Goal: Transaction & Acquisition: Purchase product/service

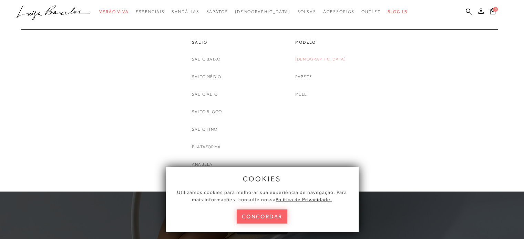
click at [320, 60] on link "[DEMOGRAPHIC_DATA]" at bounding box center [320, 59] width 51 height 7
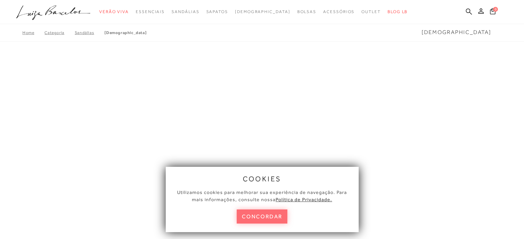
click at [245, 214] on button "concordar" at bounding box center [261, 217] width 51 height 14
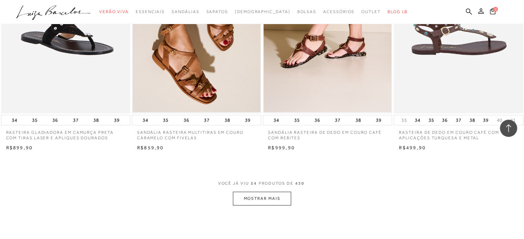
scroll to position [1377, 0]
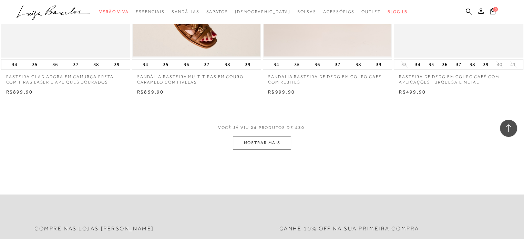
click at [249, 138] on button "MOSTRAR MAIS" at bounding box center [262, 142] width 58 height 13
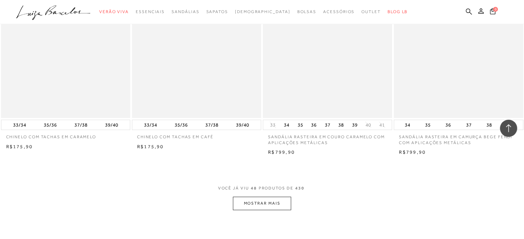
scroll to position [2788, 0]
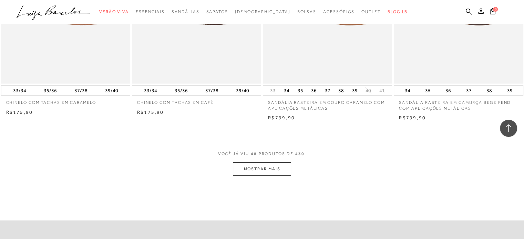
click at [276, 165] on button "MOSTRAR MAIS" at bounding box center [262, 168] width 58 height 13
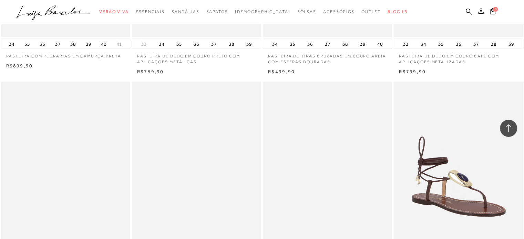
scroll to position [4234, 0]
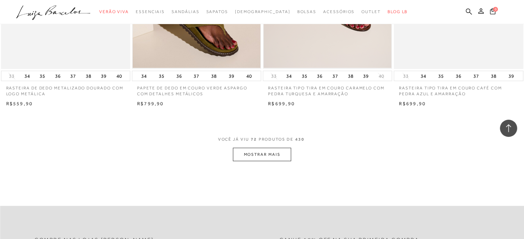
click at [247, 160] on button "MOSTRAR MAIS" at bounding box center [262, 154] width 58 height 13
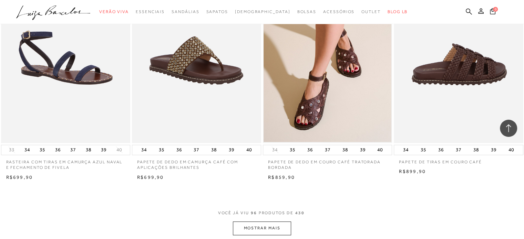
scroll to position [5645, 0]
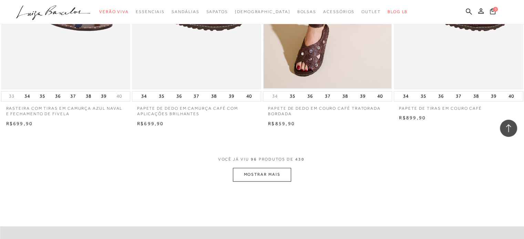
click at [274, 172] on button "MOSTRAR MAIS" at bounding box center [262, 174] width 58 height 13
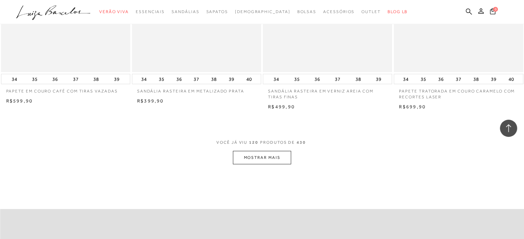
scroll to position [7194, 0]
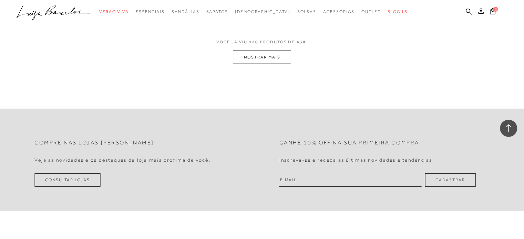
click at [288, 60] on button "MOSTRAR MAIS" at bounding box center [262, 57] width 58 height 13
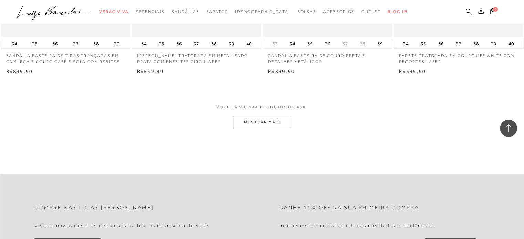
scroll to position [8627, 0]
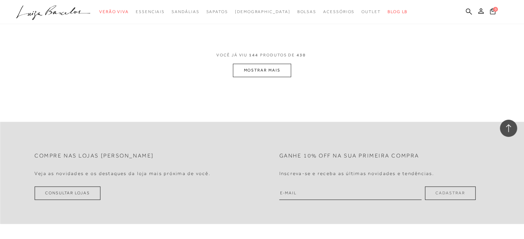
click at [247, 68] on button "MOSTRAR MAIS" at bounding box center [262, 70] width 58 height 13
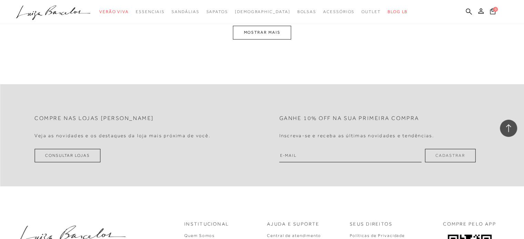
scroll to position [10107, 0]
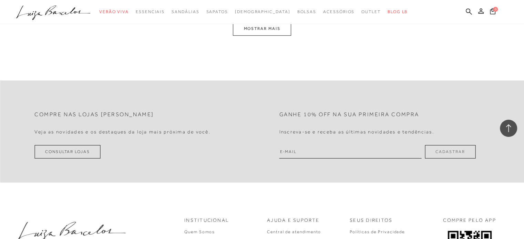
click at [267, 32] on button "MOSTRAR MAIS" at bounding box center [262, 28] width 58 height 13
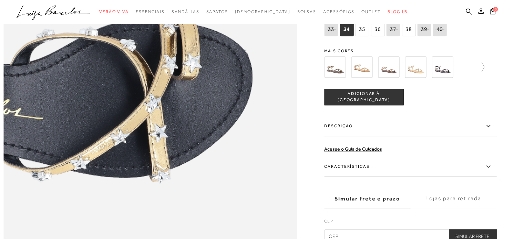
scroll to position [551, 0]
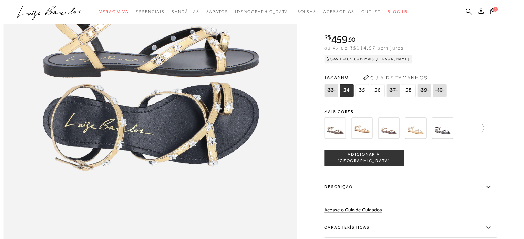
click at [418, 139] on img at bounding box center [414, 127] width 21 height 21
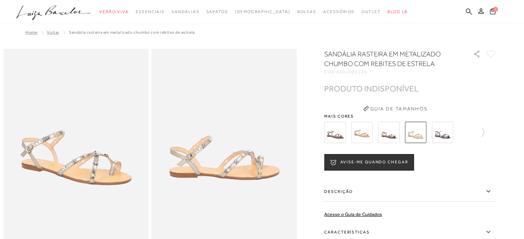
click at [363, 133] on img at bounding box center [361, 132] width 21 height 21
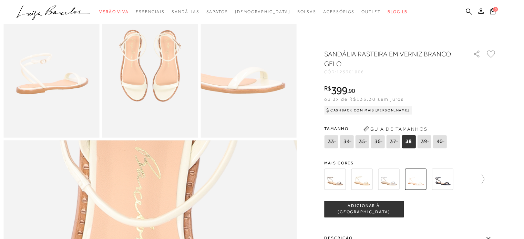
click at [420, 184] on img at bounding box center [414, 179] width 21 height 21
click at [365, 181] on img at bounding box center [361, 179] width 21 height 21
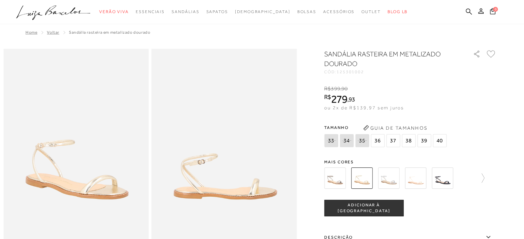
click at [385, 178] on img at bounding box center [388, 178] width 21 height 21
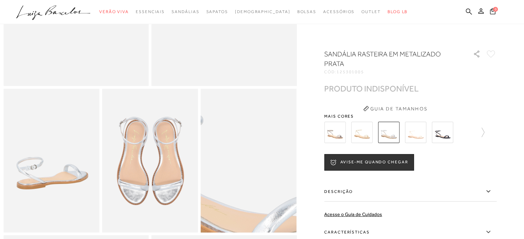
scroll to position [207, 0]
